Goal: Information Seeking & Learning: Learn about a topic

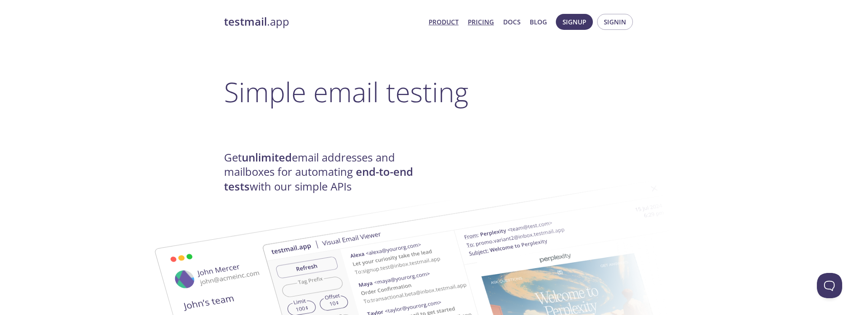
click at [485, 21] on link "Pricing" at bounding box center [481, 21] width 26 height 11
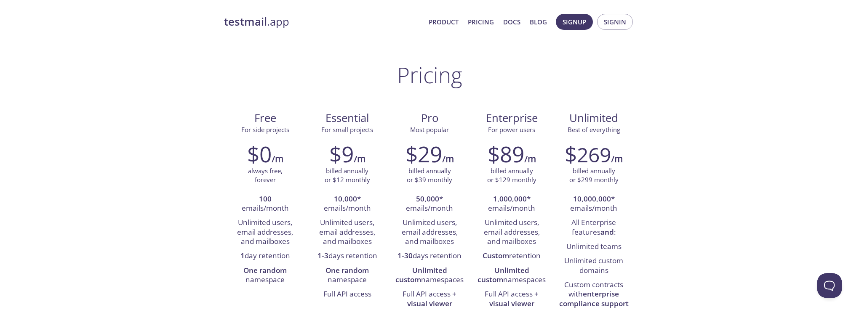
click at [265, 24] on strong "testmail" at bounding box center [245, 21] width 43 height 15
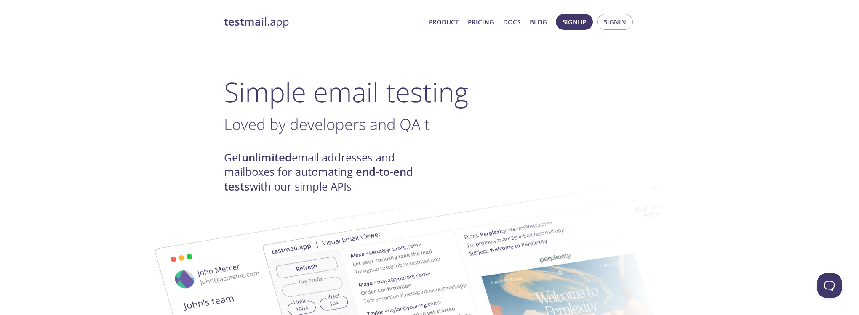
click at [513, 23] on link "Docs" at bounding box center [511, 21] width 17 height 11
click at [483, 23] on link "Pricing" at bounding box center [481, 21] width 26 height 11
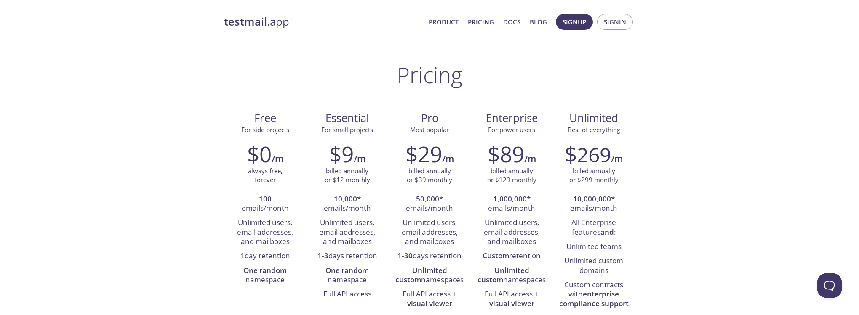
click at [515, 24] on link "Docs" at bounding box center [511, 21] width 17 height 11
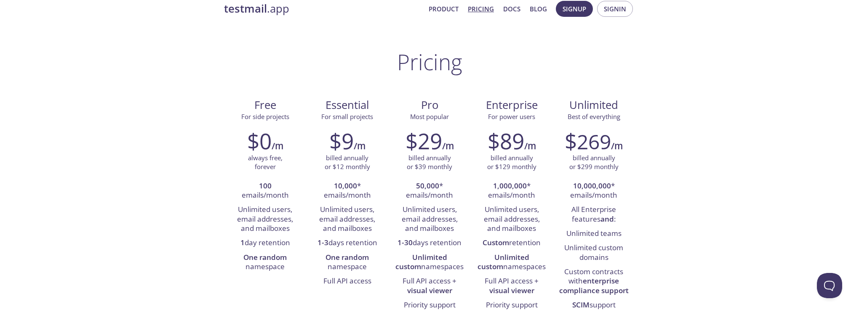
scroll to position [17, 0]
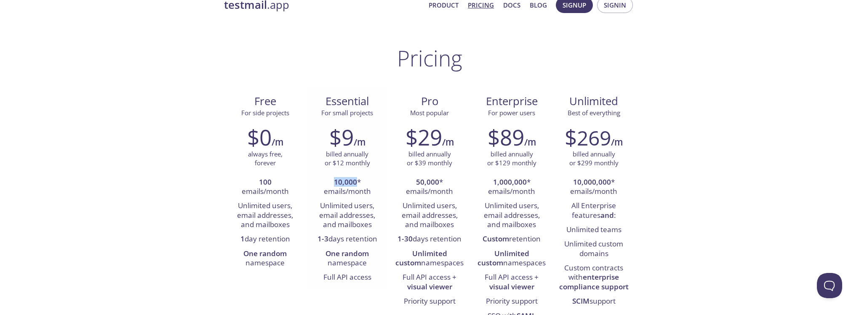
drag, startPoint x: 336, startPoint y: 181, endPoint x: 356, endPoint y: 182, distance: 20.6
click at [356, 182] on strong "10,000" at bounding box center [345, 182] width 23 height 10
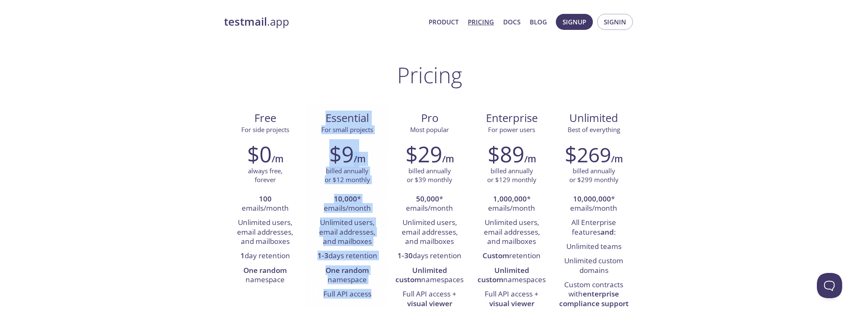
drag, startPoint x: 327, startPoint y: 116, endPoint x: 376, endPoint y: 296, distance: 185.9
click at [376, 296] on div "Essential For small projects $9 /m billed annually or $12 monthly 10,000 * emai…" at bounding box center [347, 205] width 82 height 203
drag, startPoint x: 330, startPoint y: 65, endPoint x: 340, endPoint y: 63, distance: 10.3
